Goal: Task Accomplishment & Management: Complete application form

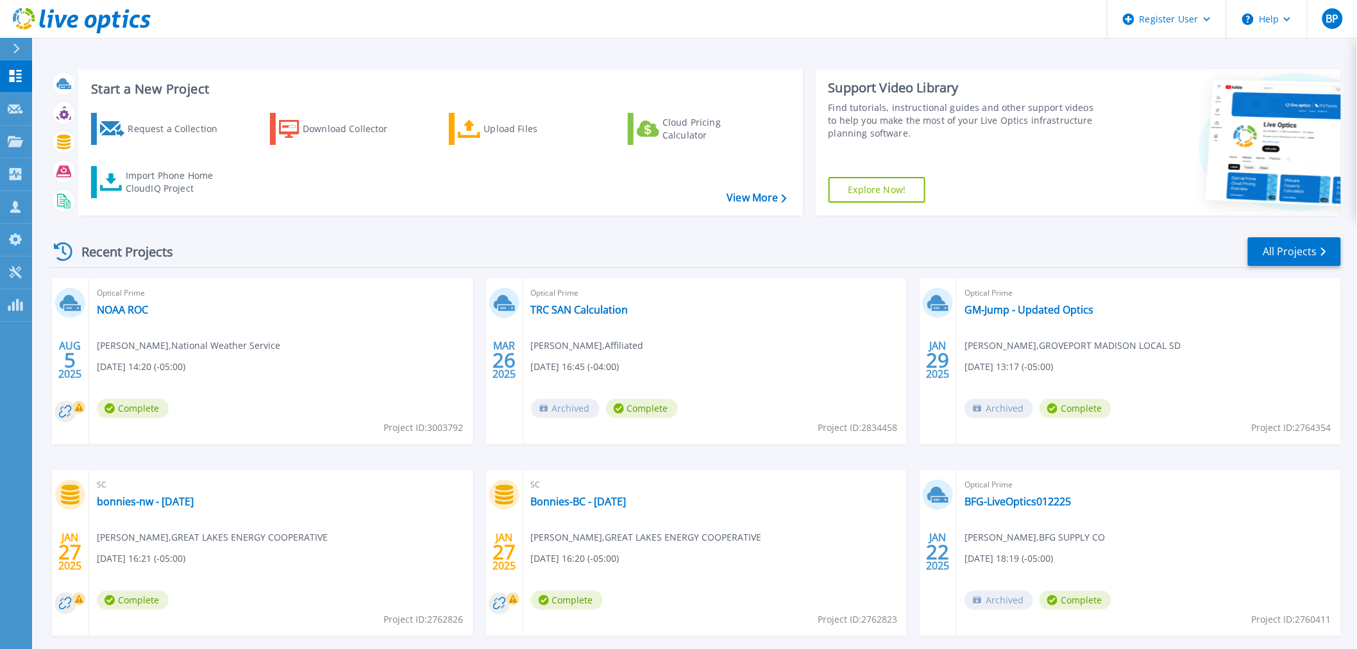
click at [278, 255] on div "Recent Projects All Projects" at bounding box center [695, 252] width 1292 height 32
click at [795, 266] on div "Recent Projects All Projects" at bounding box center [695, 252] width 1292 height 32
click at [163, 122] on div "Request a Collection" at bounding box center [179, 129] width 103 height 26
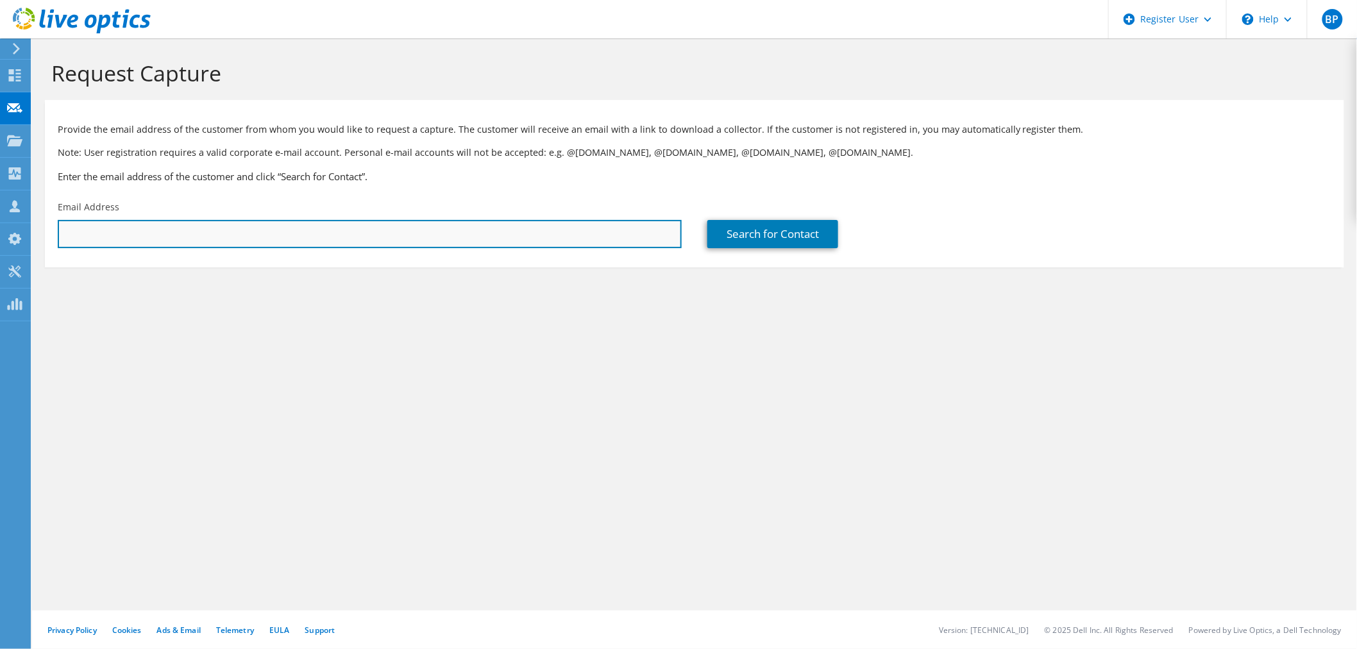
click at [138, 233] on input "text" at bounding box center [370, 234] width 624 height 28
paste input "[EMAIL_ADDRESS][DOMAIN_NAME]"
type input "[EMAIL_ADDRESS][DOMAIN_NAME]"
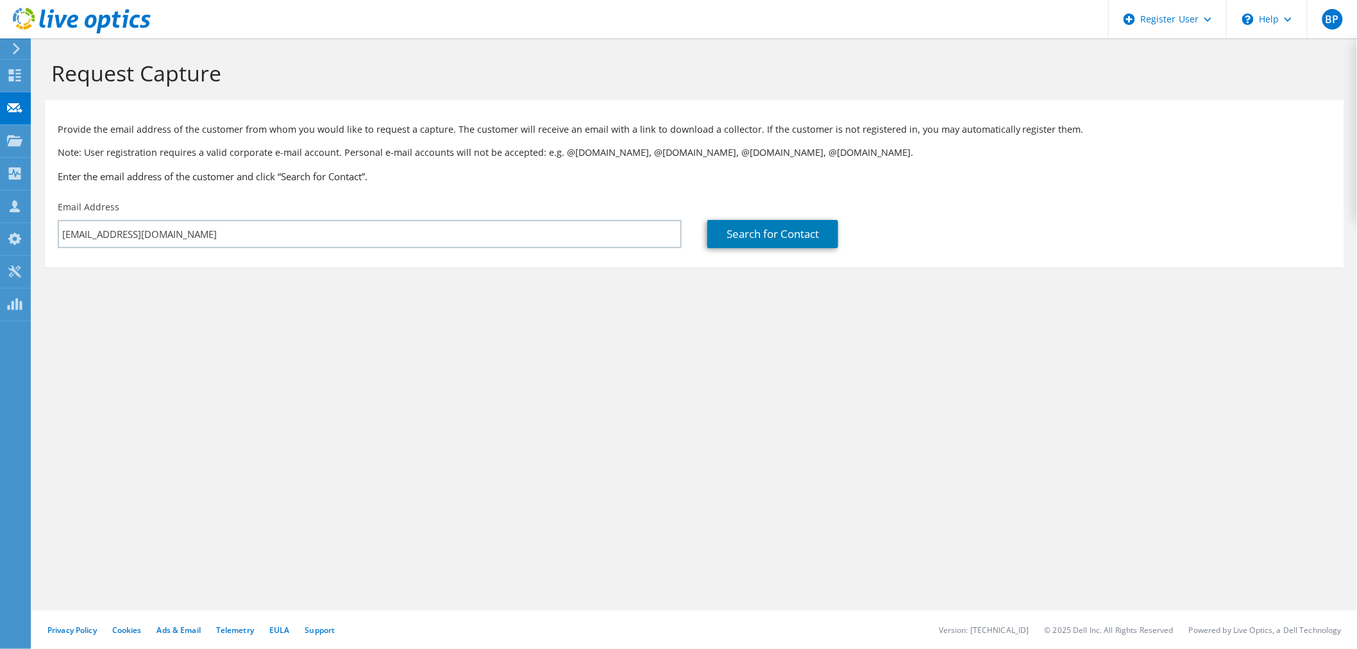
click at [572, 350] on div "Request Capture Provide the email address of the customer from whom you would l…" at bounding box center [694, 343] width 1325 height 611
click at [402, 427] on div "Request Capture Provide the email address of the customer from whom you would l…" at bounding box center [694, 343] width 1325 height 611
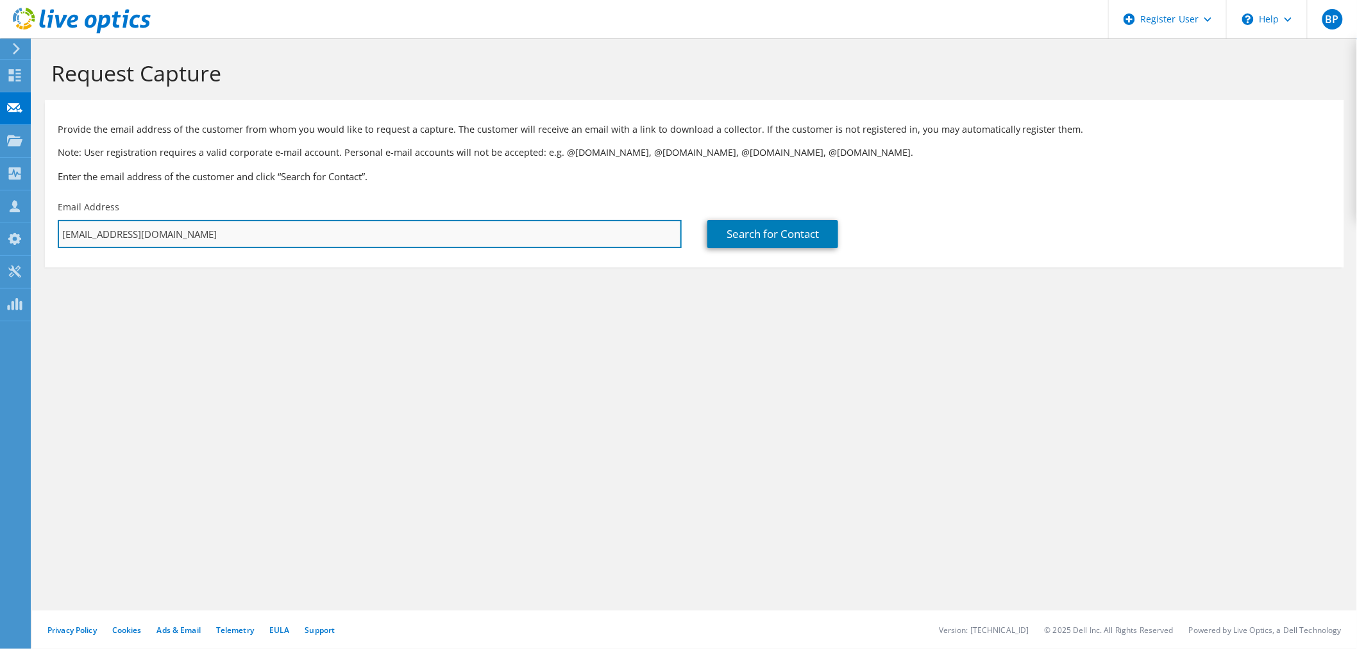
click at [371, 239] on input "[EMAIL_ADDRESS][DOMAIN_NAME]" at bounding box center [370, 234] width 624 height 28
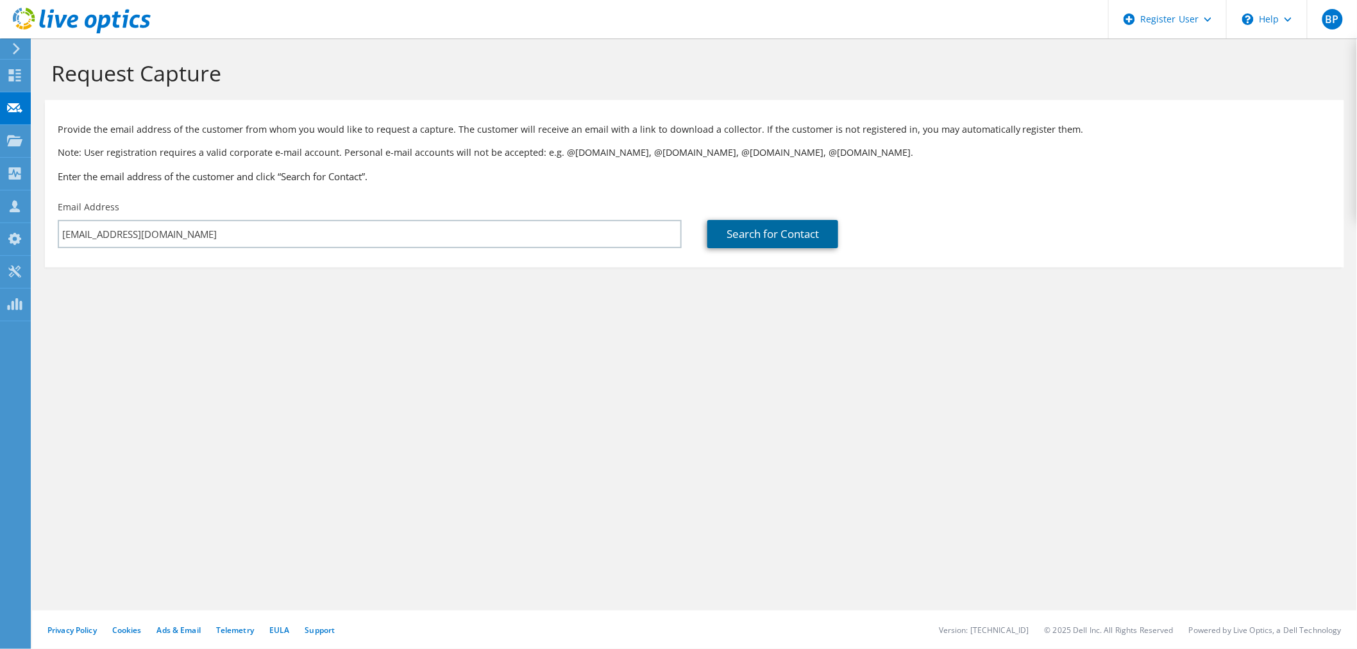
click at [764, 239] on link "Search for Contact" at bounding box center [773, 234] width 131 height 28
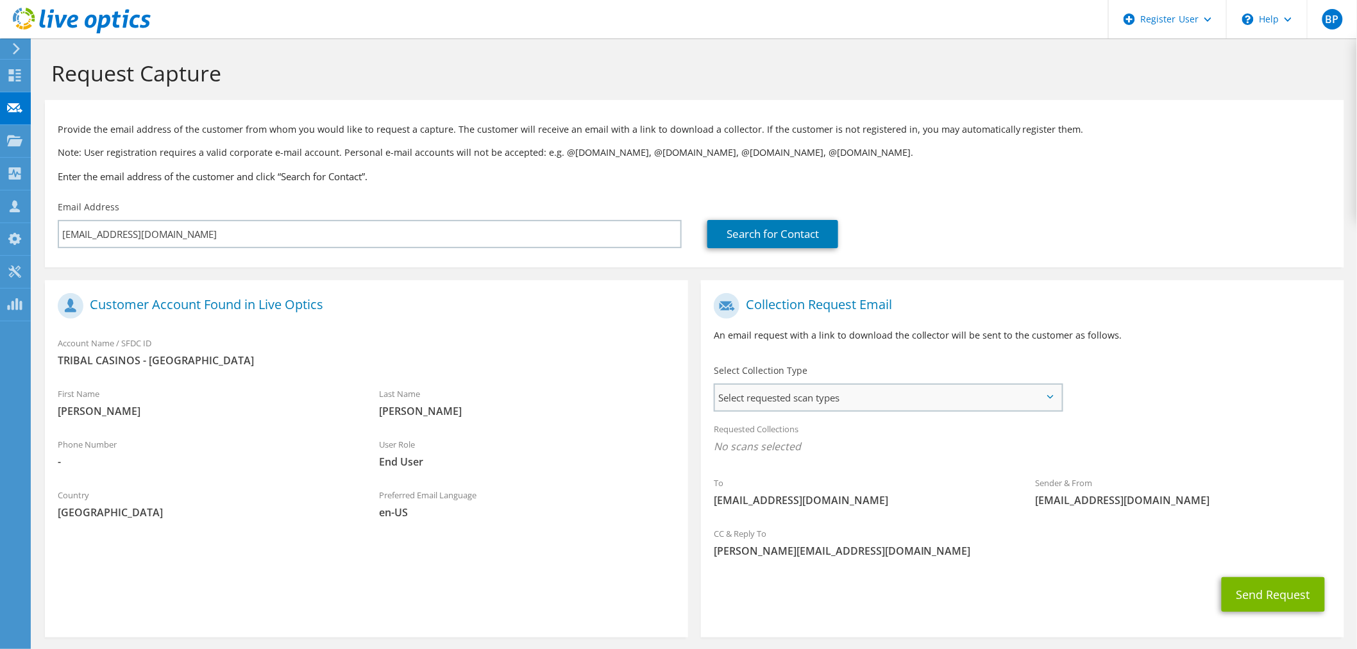
click at [842, 402] on span "Select requested scan types" at bounding box center [888, 398] width 346 height 26
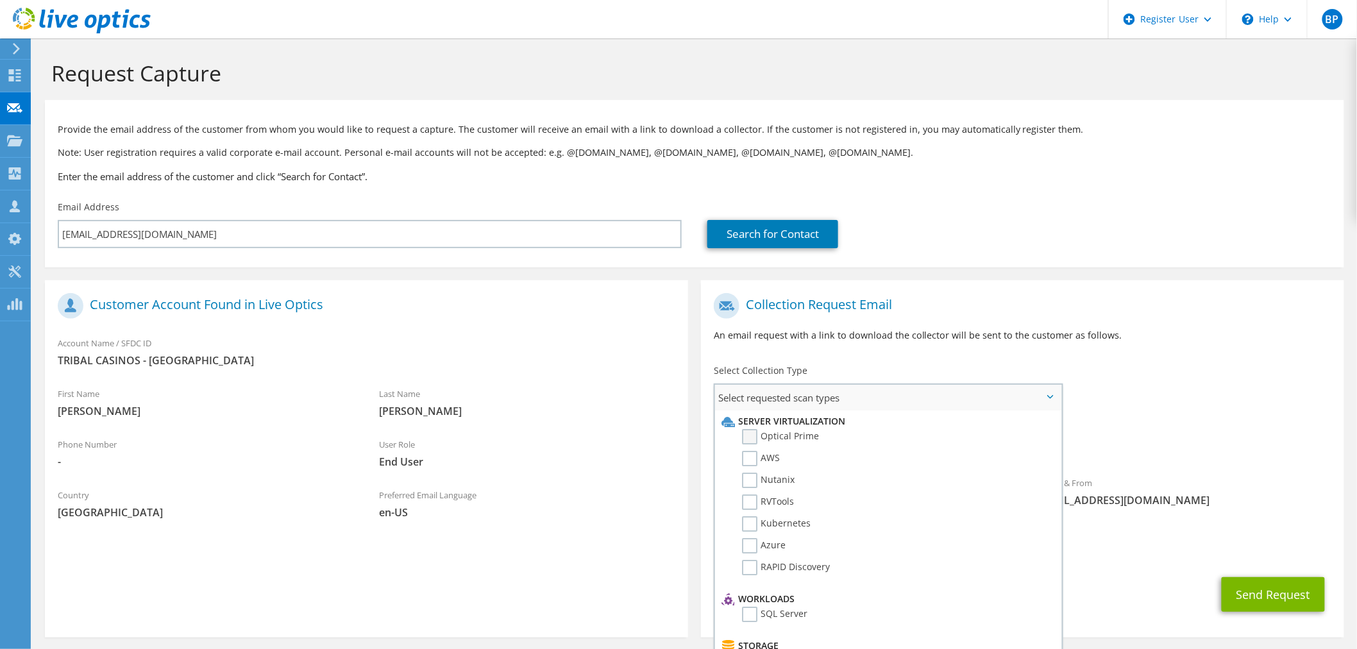
click at [765, 435] on label "Optical Prime" at bounding box center [780, 436] width 77 height 15
click at [0, 0] on input "Optical Prime" at bounding box center [0, 0] width 0 height 0
click at [1172, 330] on p "An email request with a link to download the collector will be sent to the cust…" at bounding box center [1023, 335] width 618 height 14
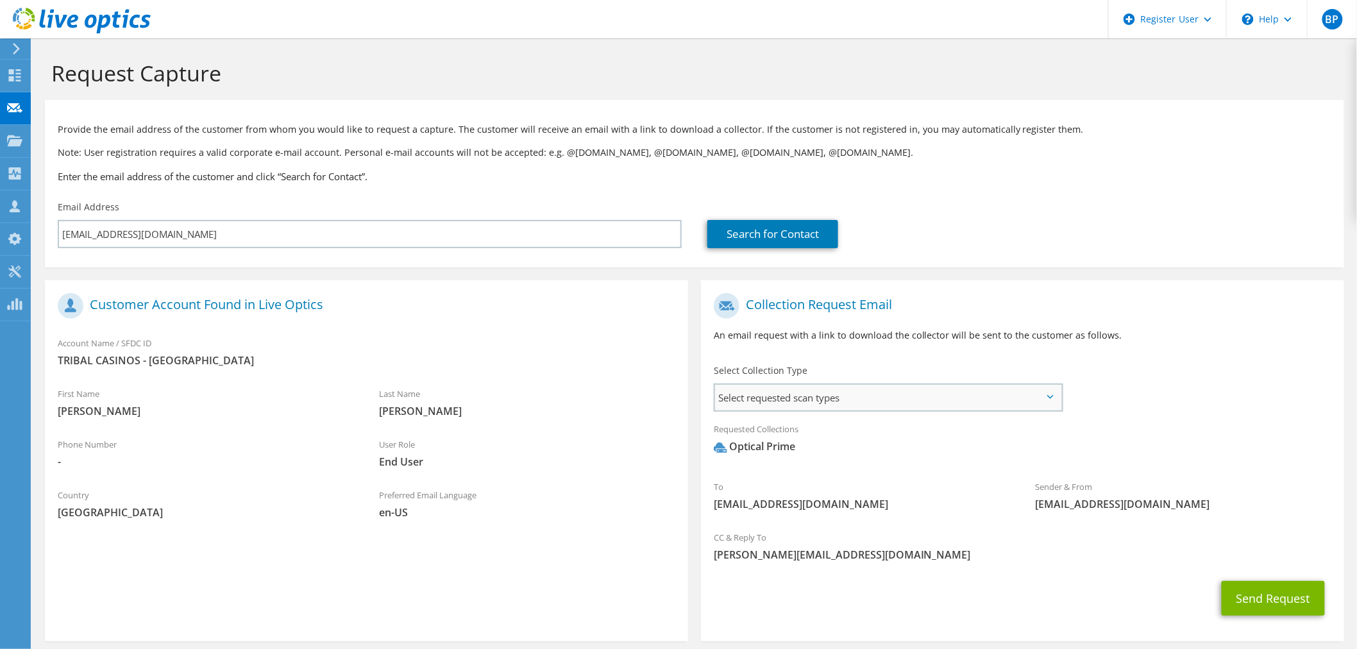
drag, startPoint x: 832, startPoint y: 394, endPoint x: 835, endPoint y: 405, distance: 11.4
click at [832, 395] on span "Select requested scan types" at bounding box center [888, 398] width 346 height 26
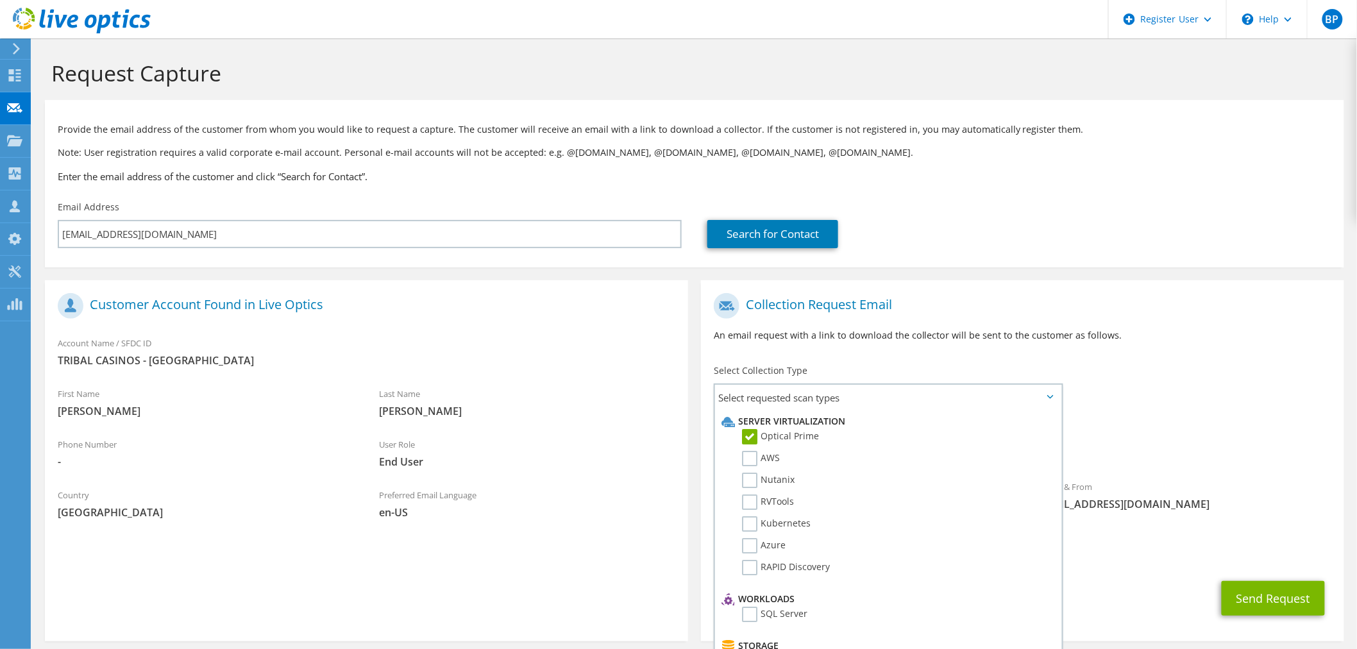
click at [1183, 332] on p "An email request with a link to download the collector will be sent to the cust…" at bounding box center [1023, 335] width 618 height 14
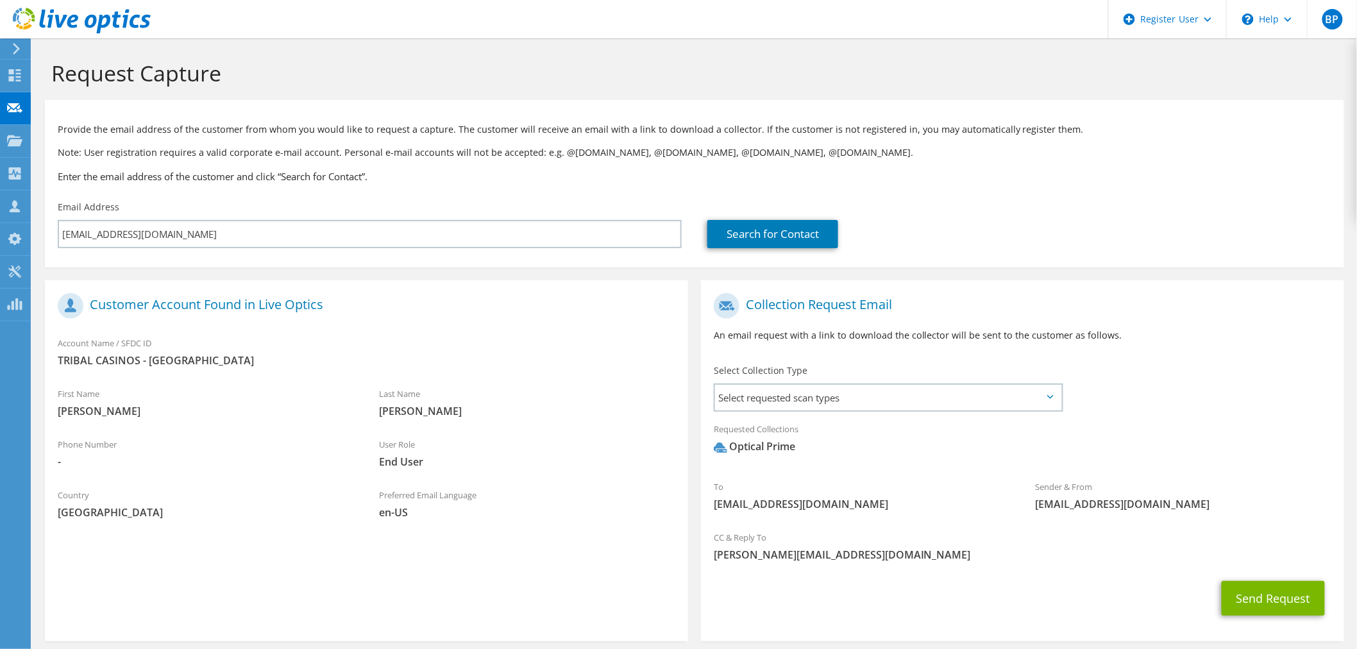
scroll to position [58, 0]
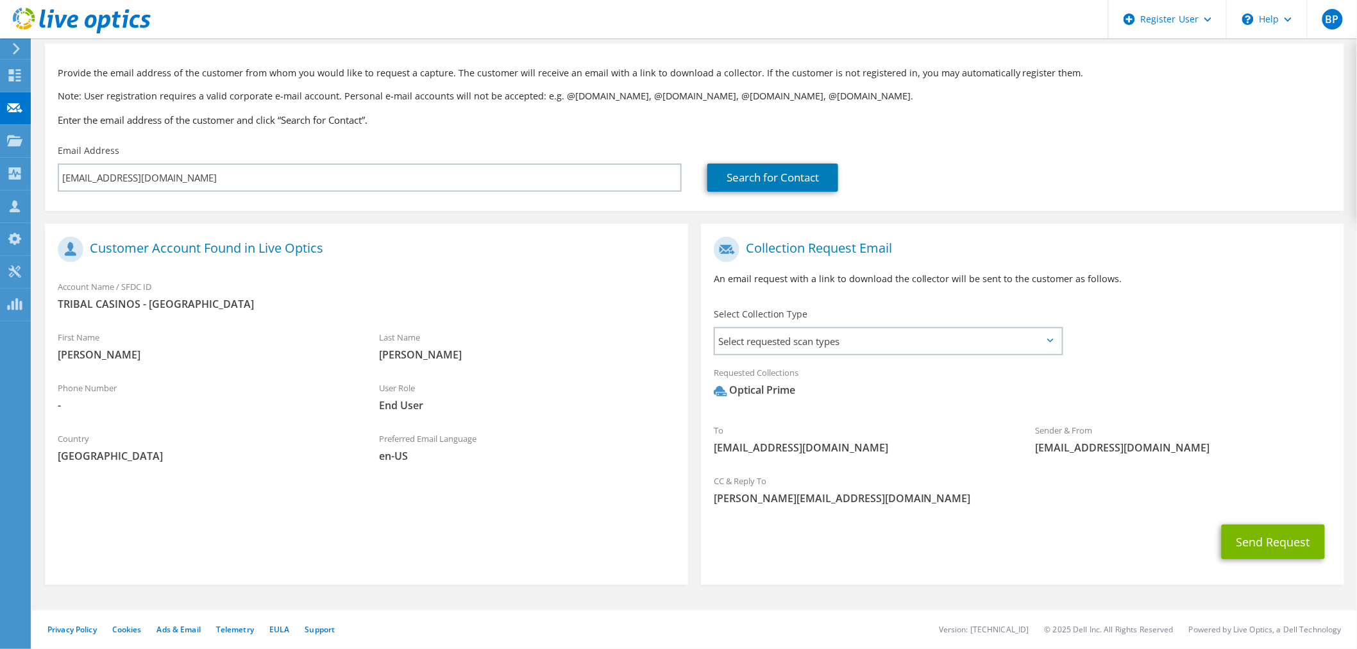
click at [1170, 344] on div "To [EMAIL_ADDRESS][DOMAIN_NAME] Sender & From [EMAIL_ADDRESS][DOMAIN_NAME]" at bounding box center [1022, 348] width 643 height 237
